Goal: Transaction & Acquisition: Download file/media

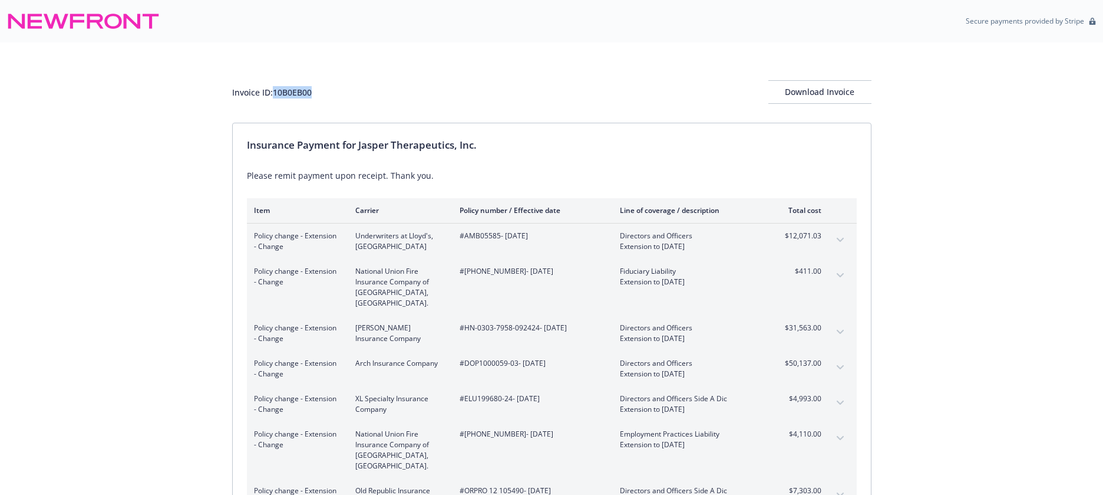
drag, startPoint x: 317, startPoint y: 94, endPoint x: 274, endPoint y: 89, distance: 43.3
click at [274, 89] on div "Invoice ID: 10B0EB00 Download Invoice" at bounding box center [552, 92] width 640 height 24
copy div "10B0EB00"
click at [822, 93] on div "Download Invoice" at bounding box center [820, 92] width 103 height 22
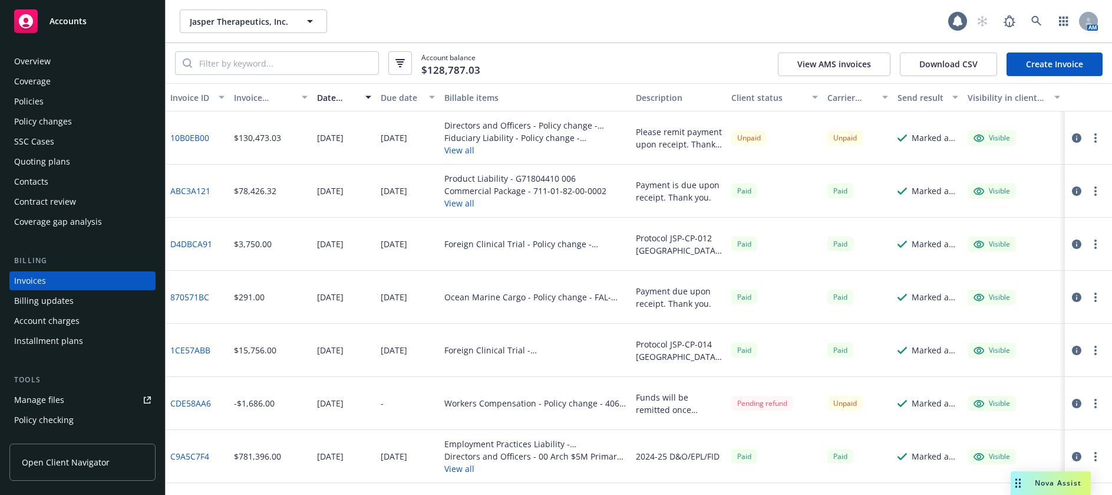
scroll to position [15, 0]
